Goal: Information Seeking & Learning: Check status

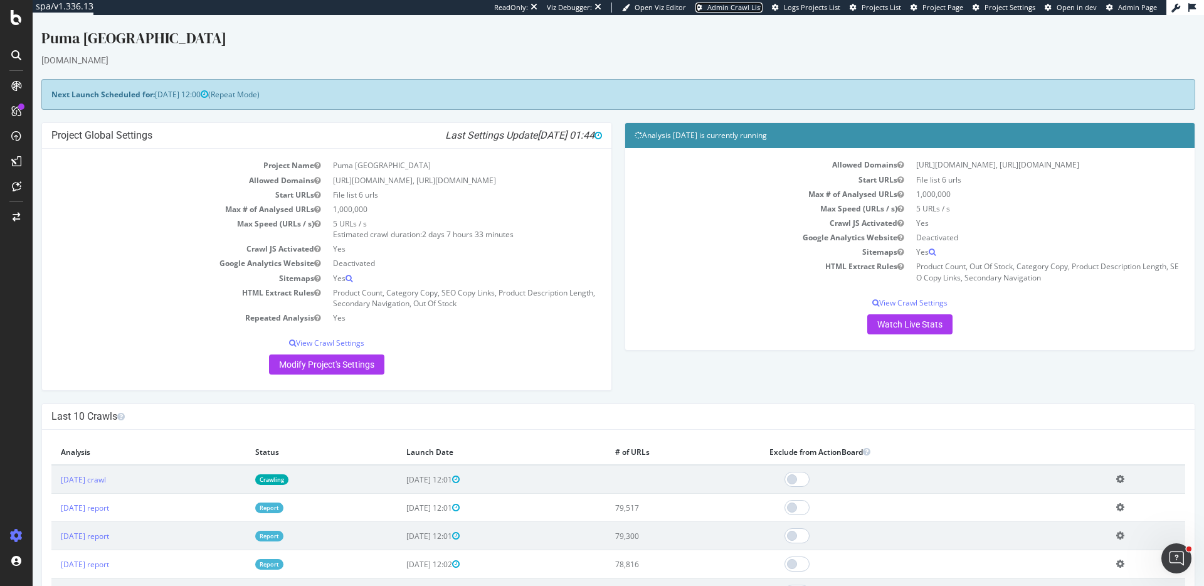
click at [752, 9] on span "Admin Crawl List" at bounding box center [734, 7] width 55 height 9
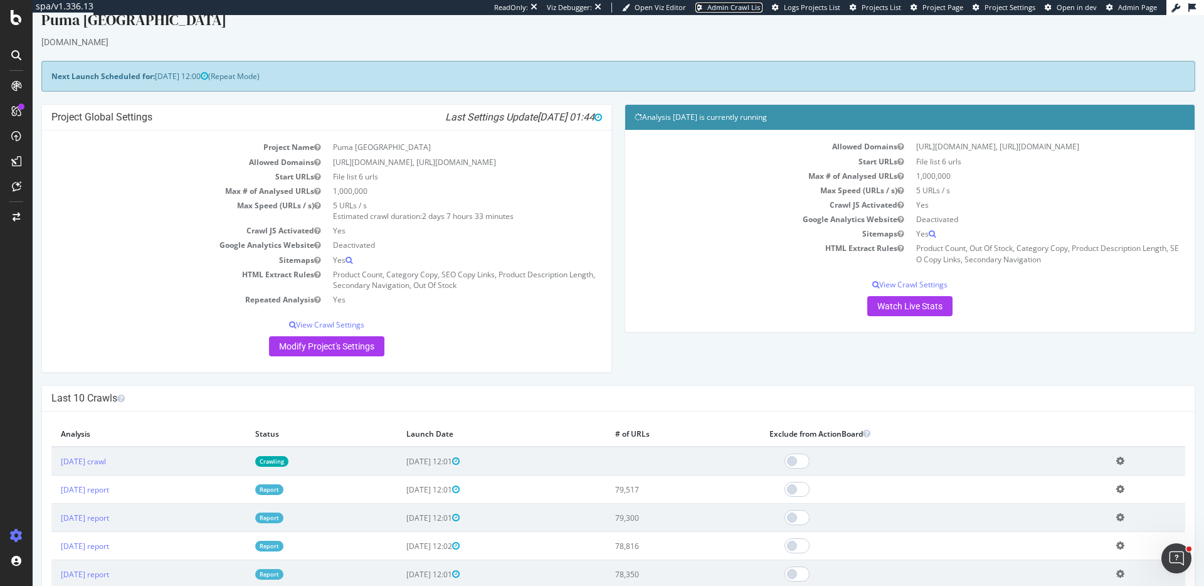
scroll to position [17, 0]
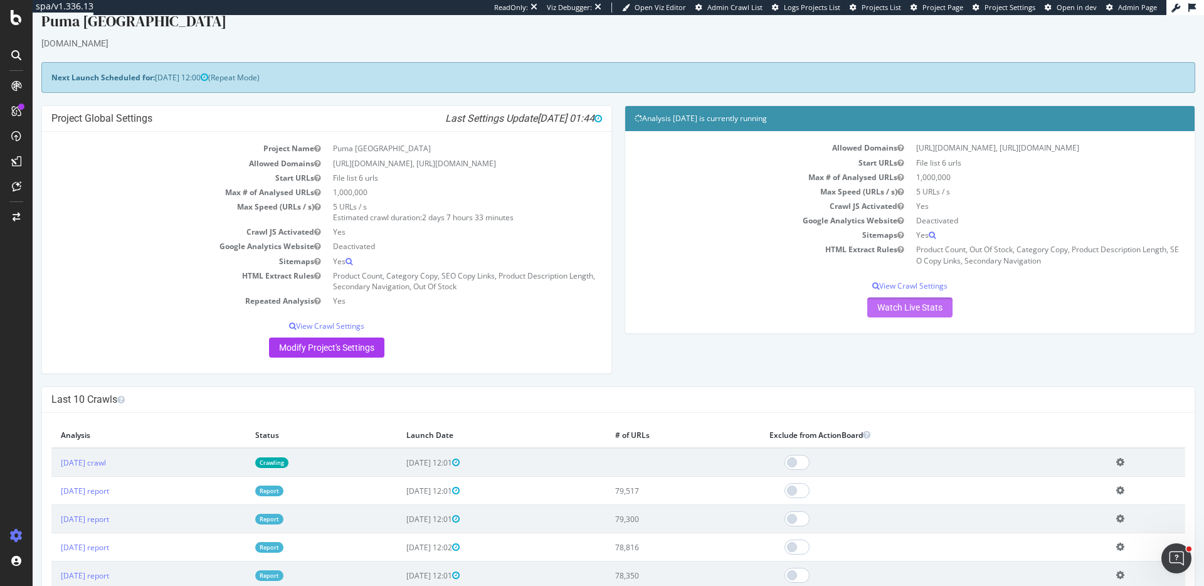
click at [922, 313] on link "Watch Live Stats" at bounding box center [909, 307] width 85 height 20
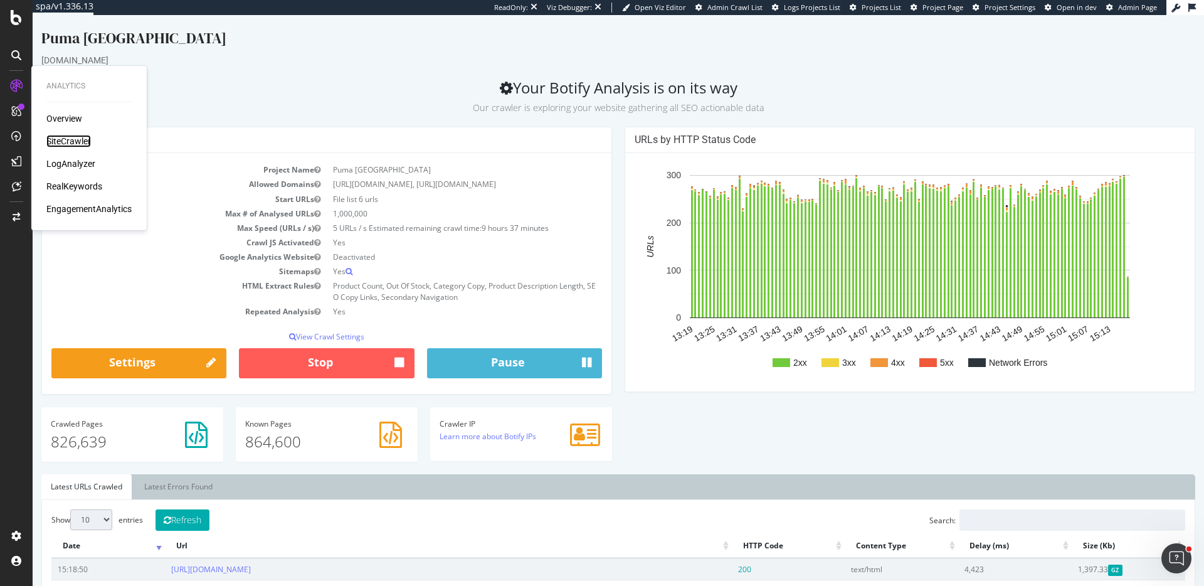
click at [80, 141] on div "SiteCrawler" at bounding box center [68, 141] width 45 height 13
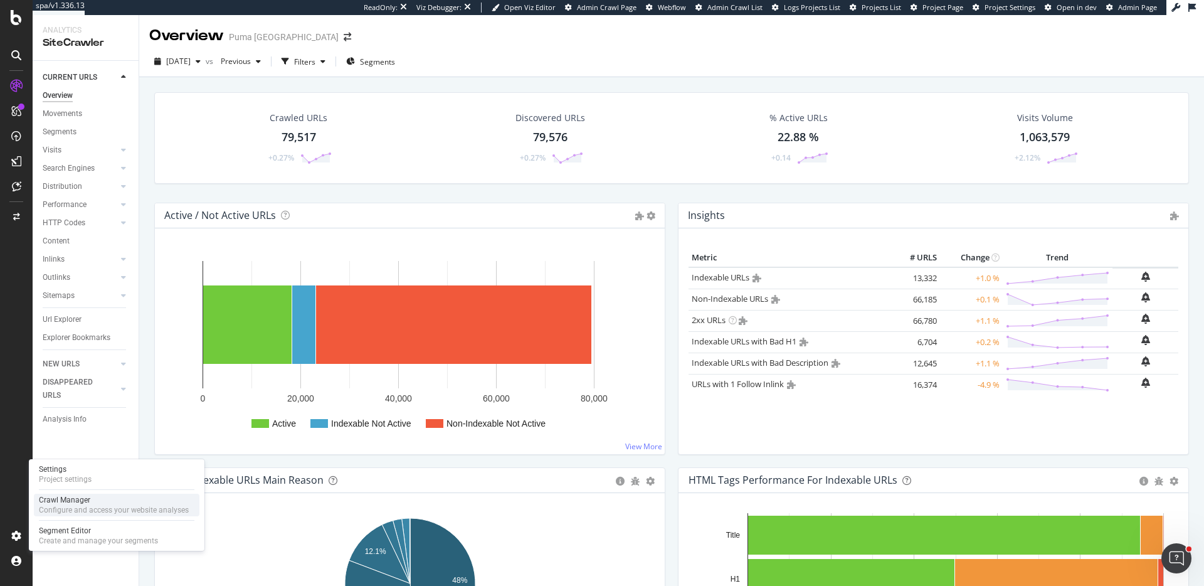
click at [75, 502] on div "Crawl Manager" at bounding box center [114, 500] width 150 height 10
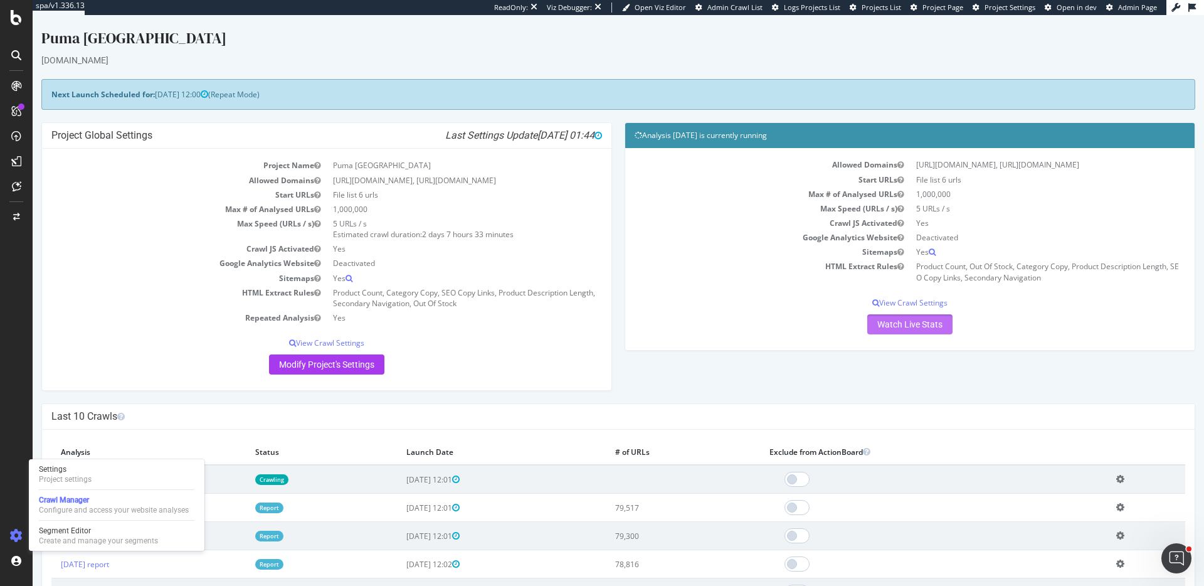
click at [920, 323] on link "Watch Live Stats" at bounding box center [909, 324] width 85 height 20
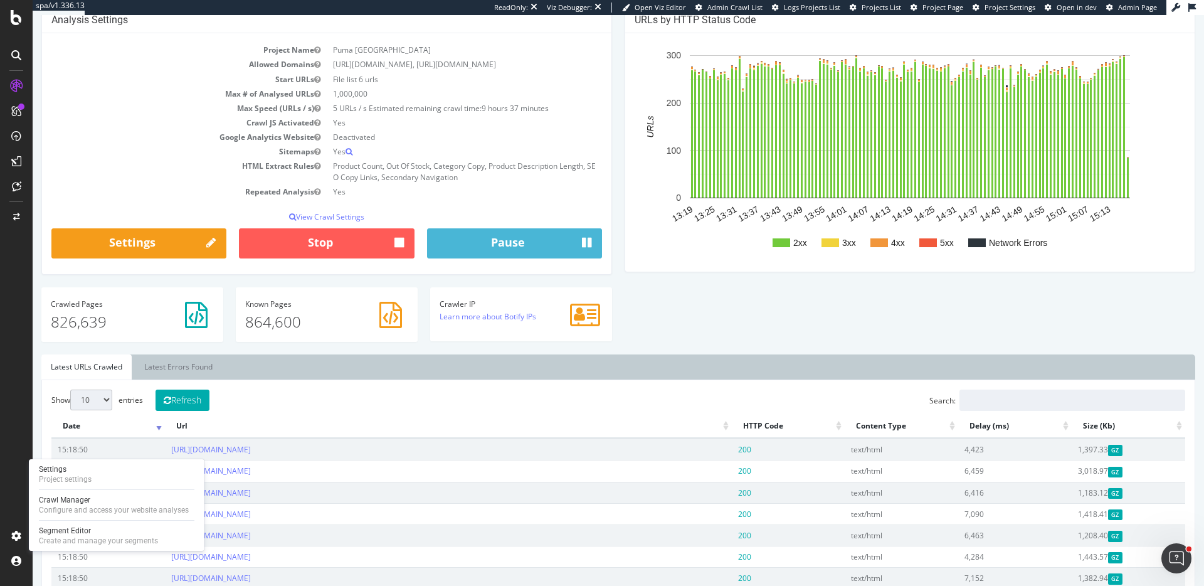
scroll to position [119, 0]
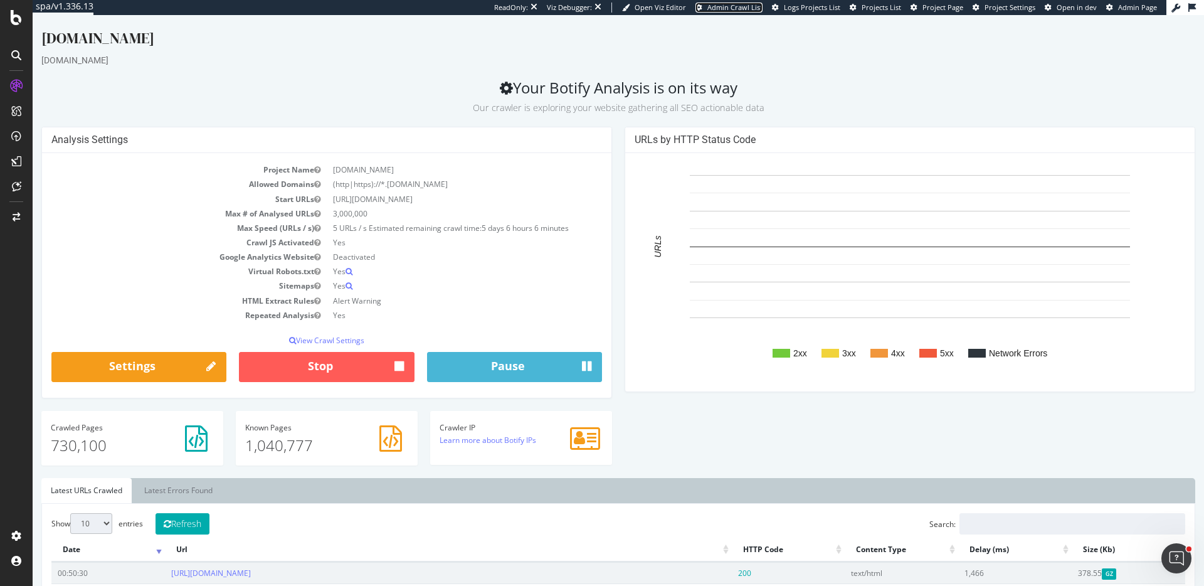
click at [733, 9] on span "Admin Crawl List" at bounding box center [734, 7] width 55 height 9
